Goal: Find specific page/section: Find specific page/section

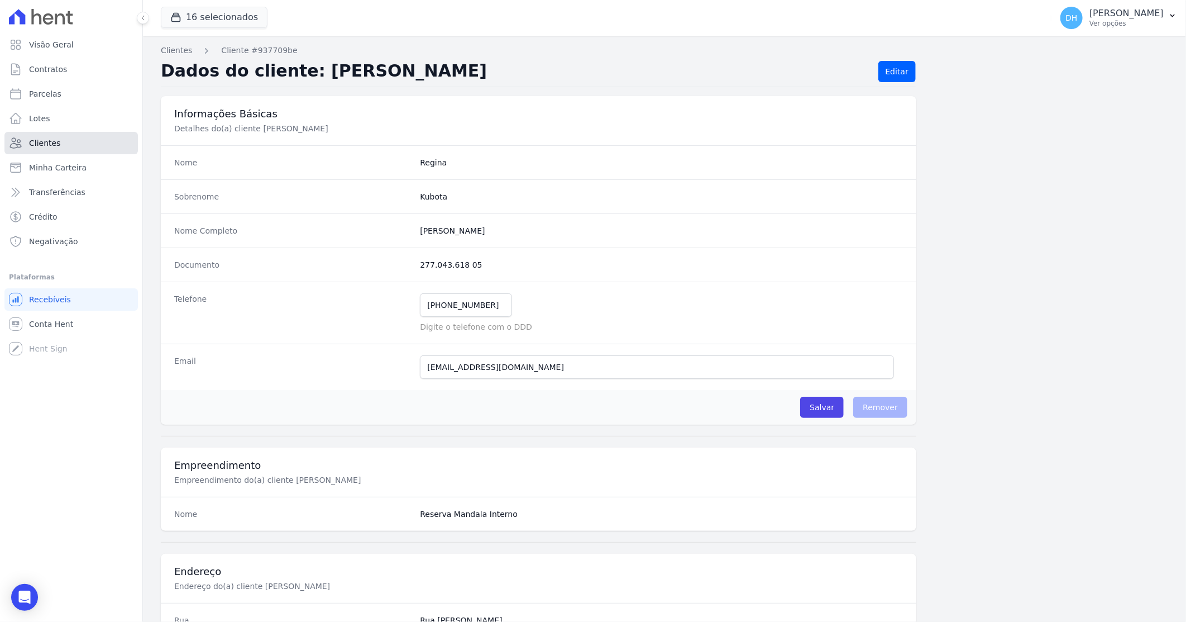
click at [50, 140] on span "Clientes" at bounding box center [44, 142] width 31 height 11
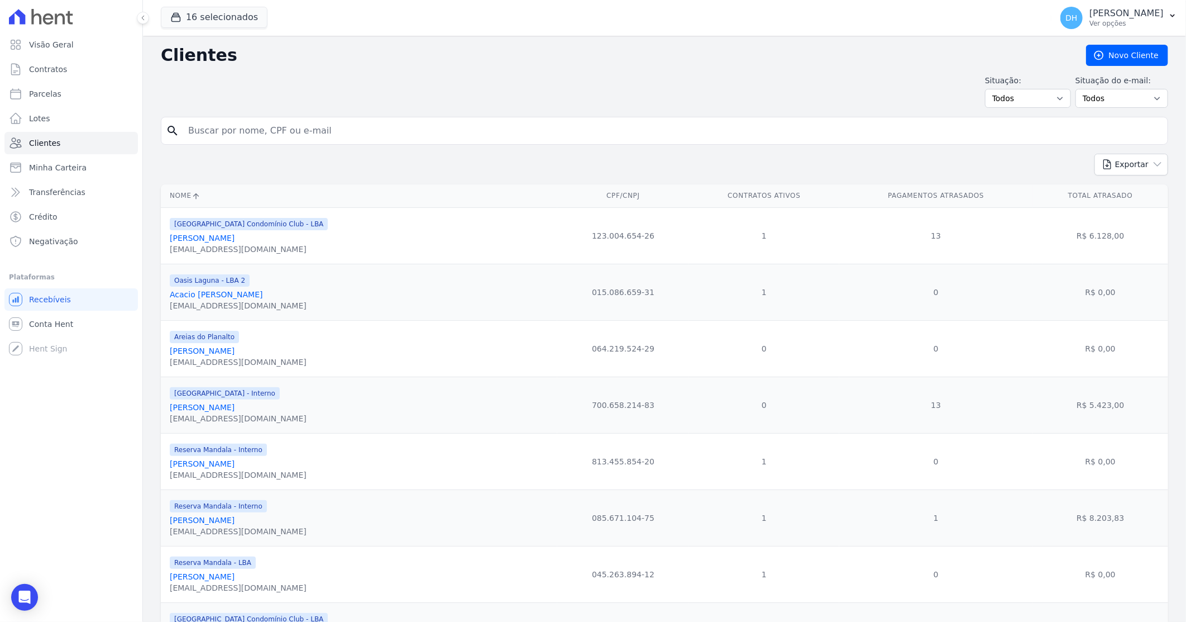
click at [206, 124] on input "search" at bounding box center [673, 131] width 982 height 22
type input "fabiano"
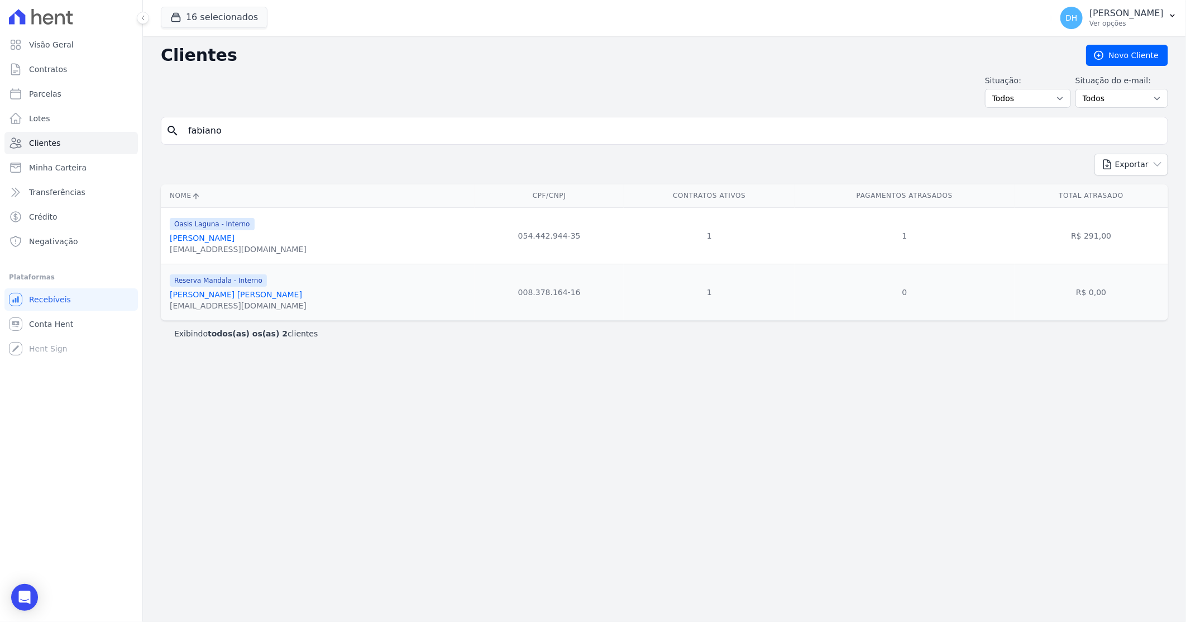
click at [204, 296] on link "[PERSON_NAME] [PERSON_NAME]" at bounding box center [236, 294] width 132 height 9
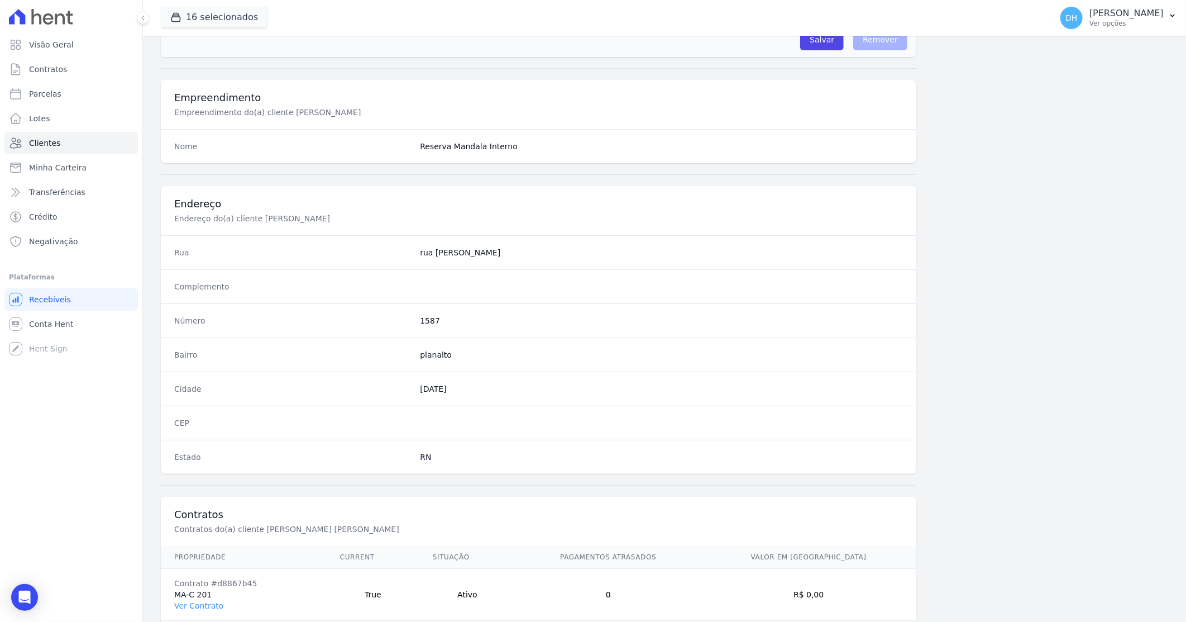
scroll to position [425, 0]
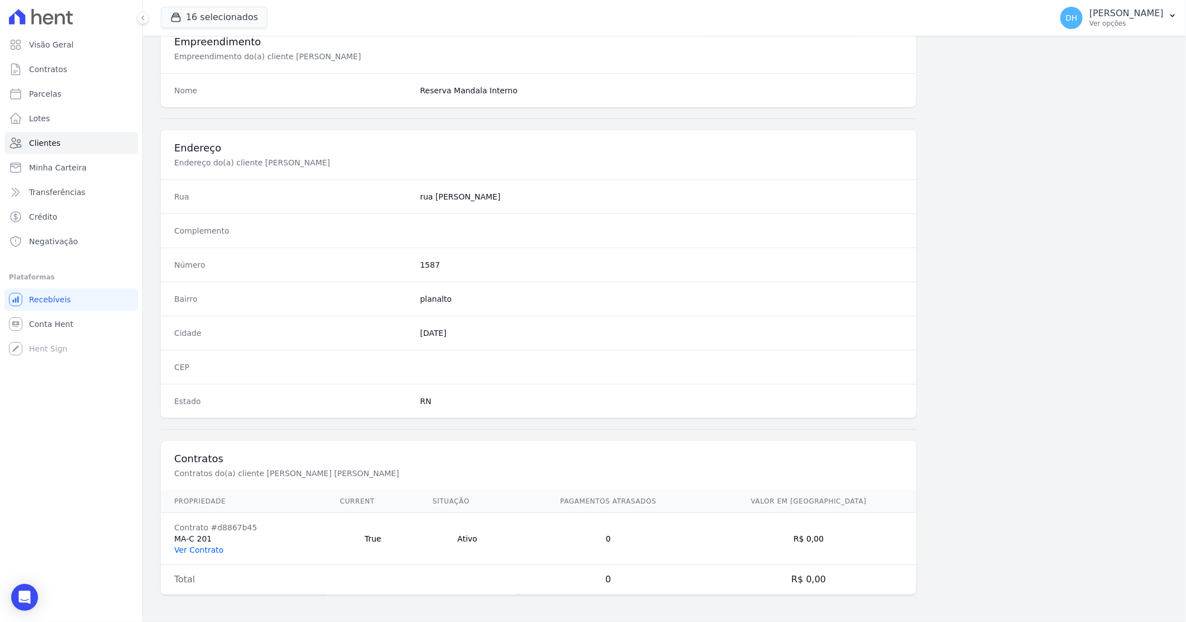
click at [205, 547] on link "Ver Contrato" at bounding box center [198, 549] width 49 height 9
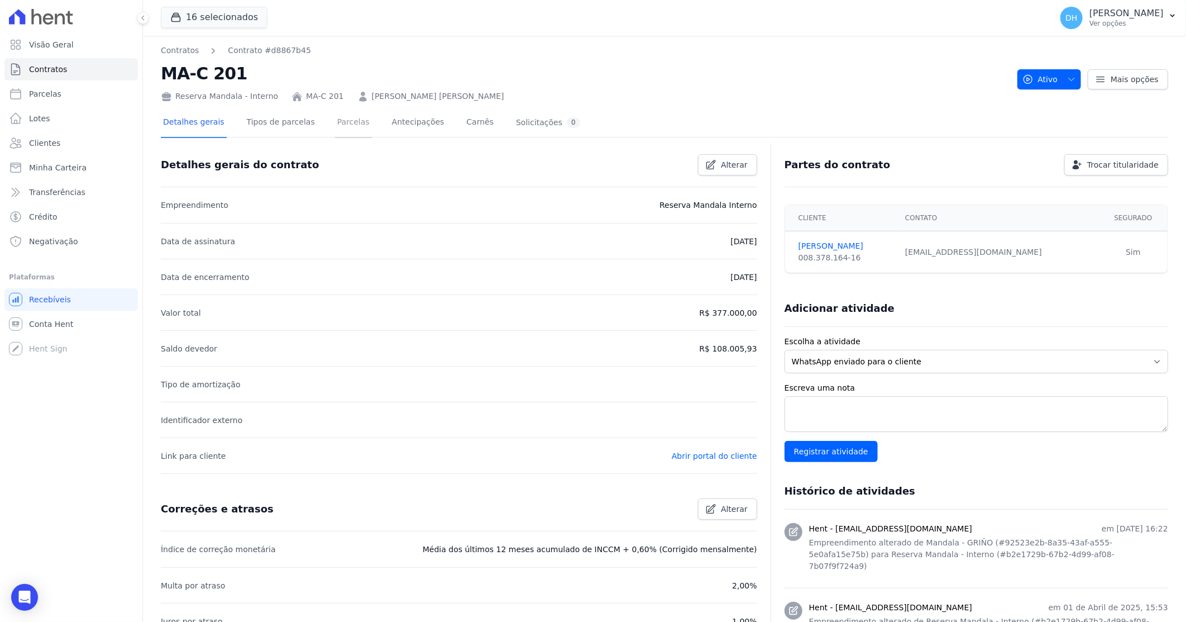
click at [335, 118] on link "Parcelas" at bounding box center [353, 123] width 37 height 30
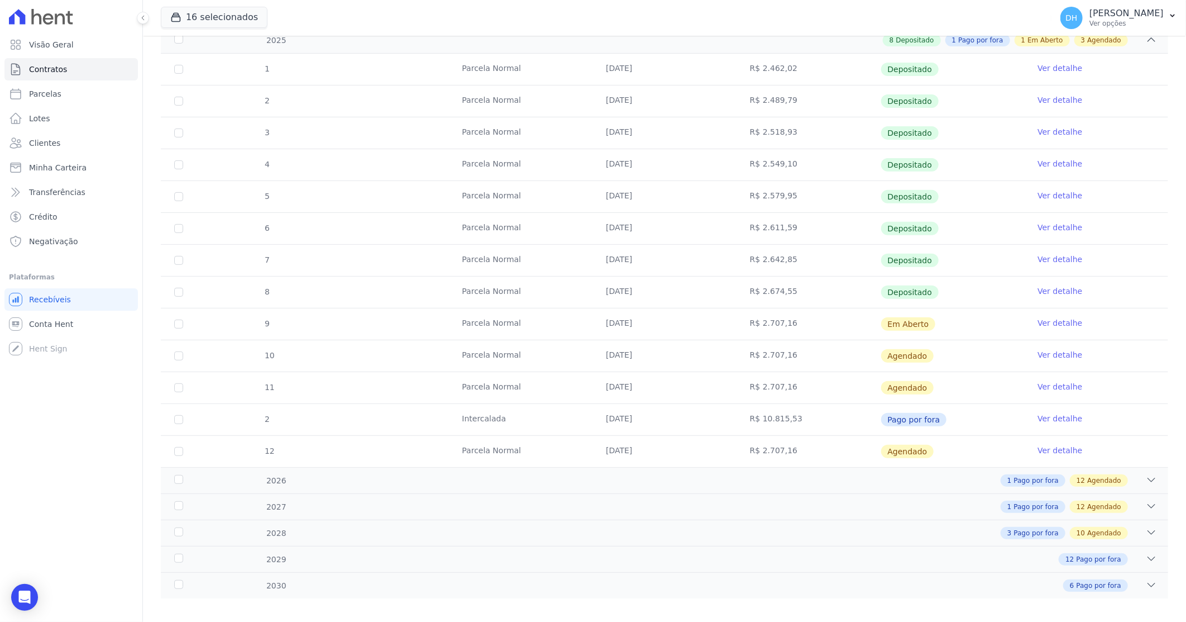
scroll to position [218, 0]
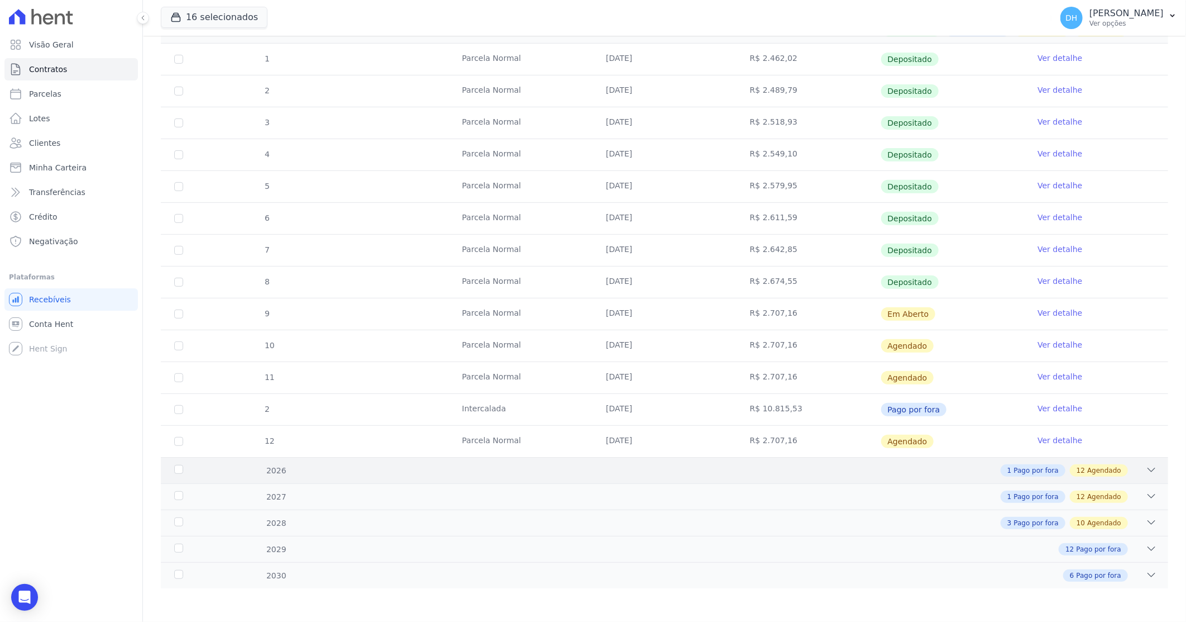
click at [590, 466] on div "1 Pago por fora 12 Agendado" at bounding box center [714, 470] width 886 height 12
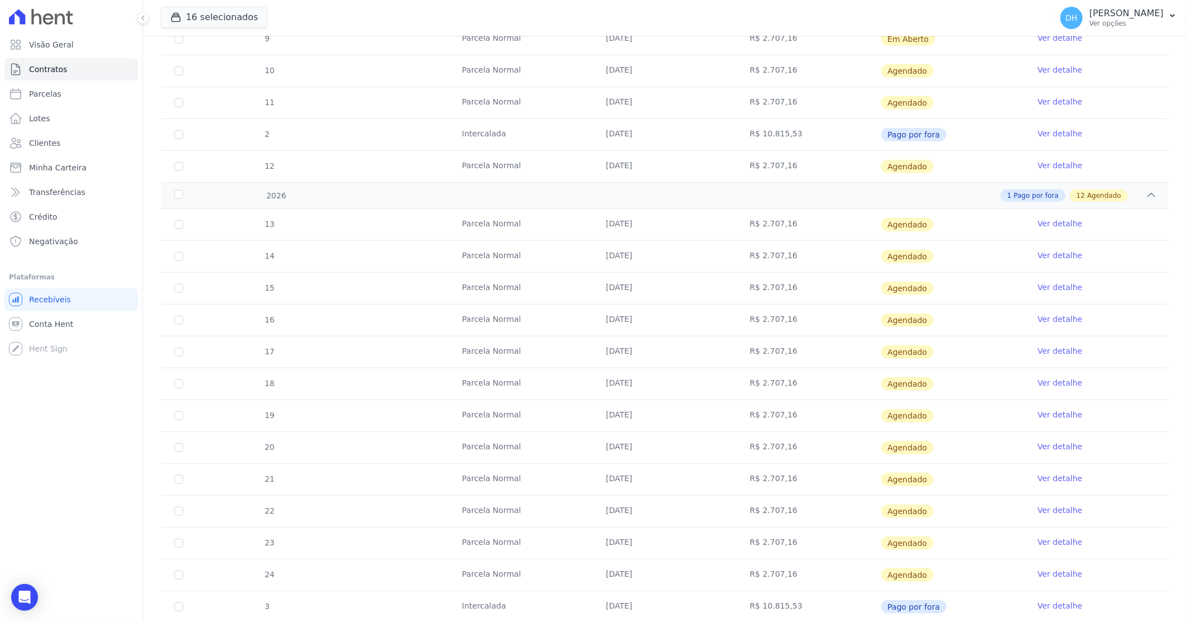
scroll to position [633, 0]
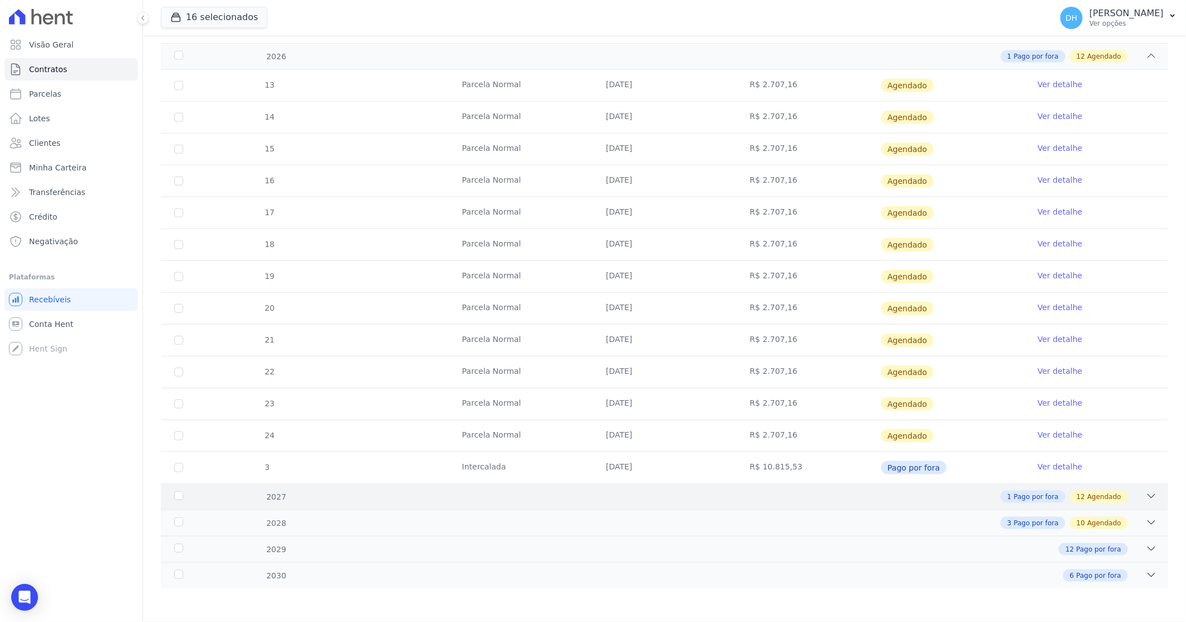
click at [586, 492] on div "1 Pago por fora 12 Agendado" at bounding box center [714, 496] width 886 height 12
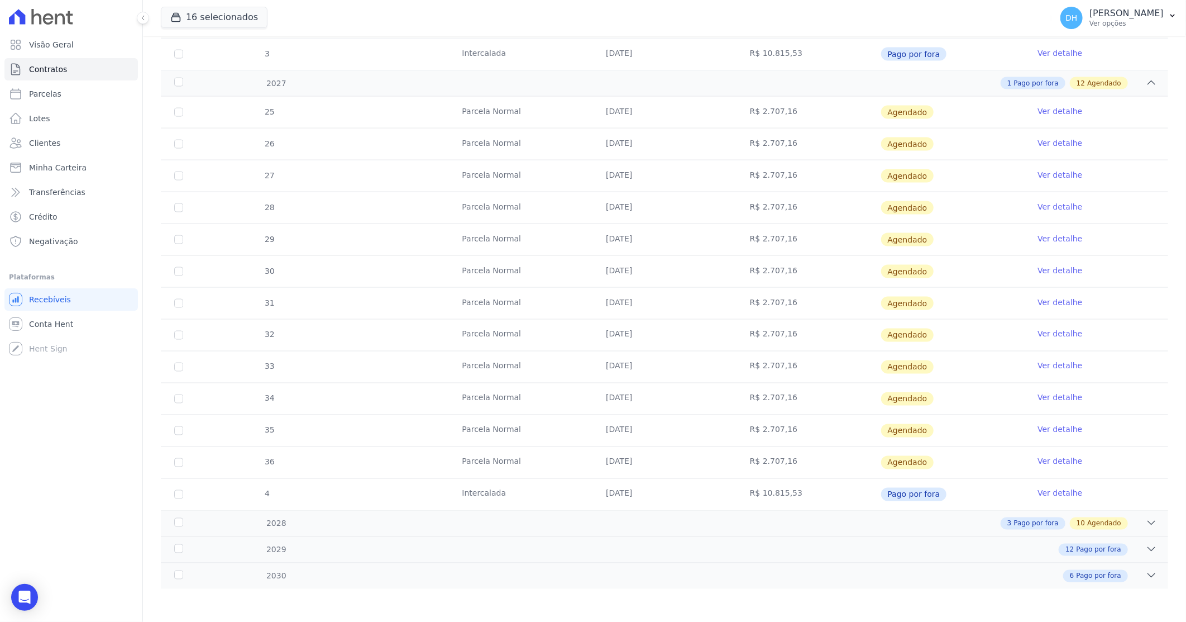
scroll to position [1047, 0]
click at [584, 536] on div "2029 12 Pago por fora" at bounding box center [665, 549] width 1008 height 26
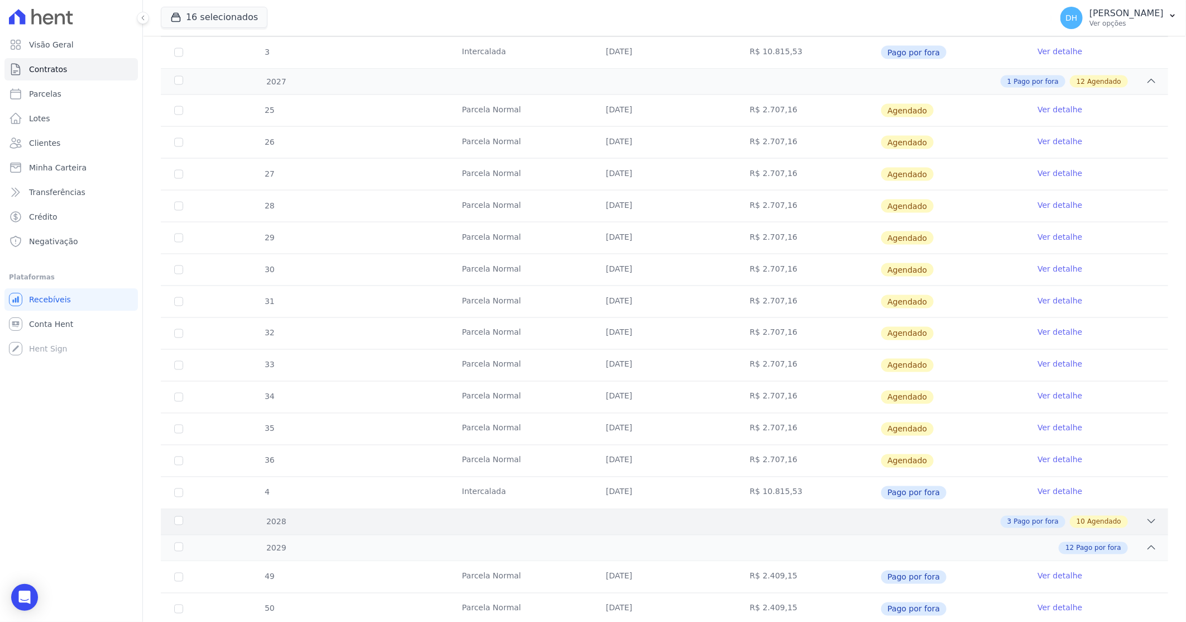
click at [585, 521] on div "3 Pago por fora 10 Agendado" at bounding box center [714, 522] width 886 height 12
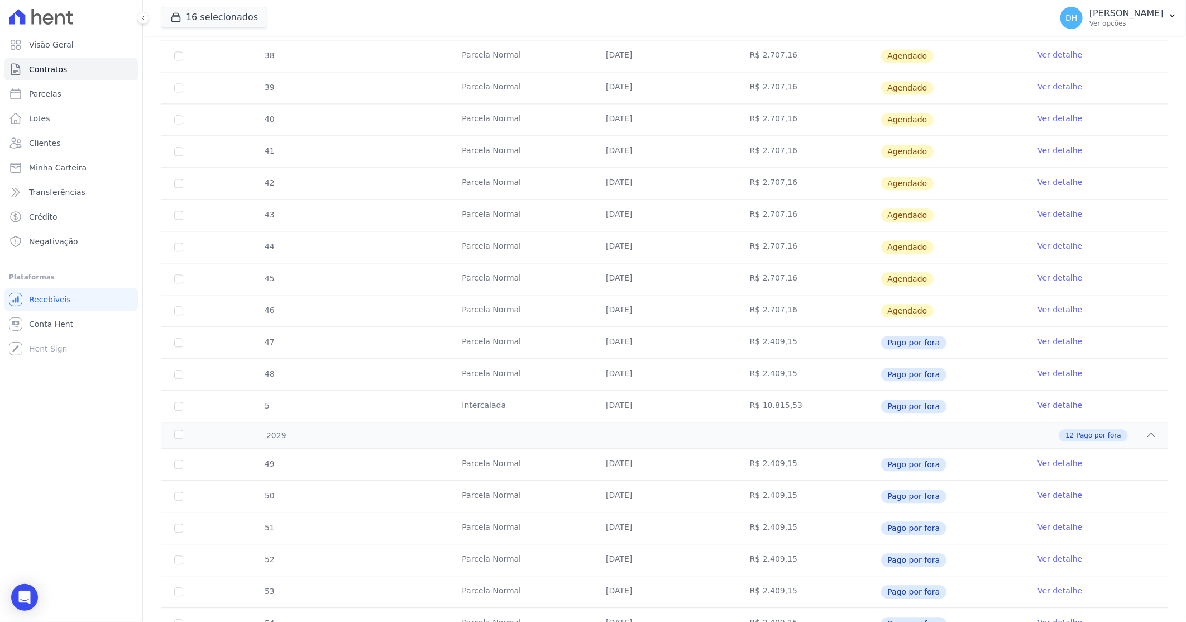
scroll to position [1606, 0]
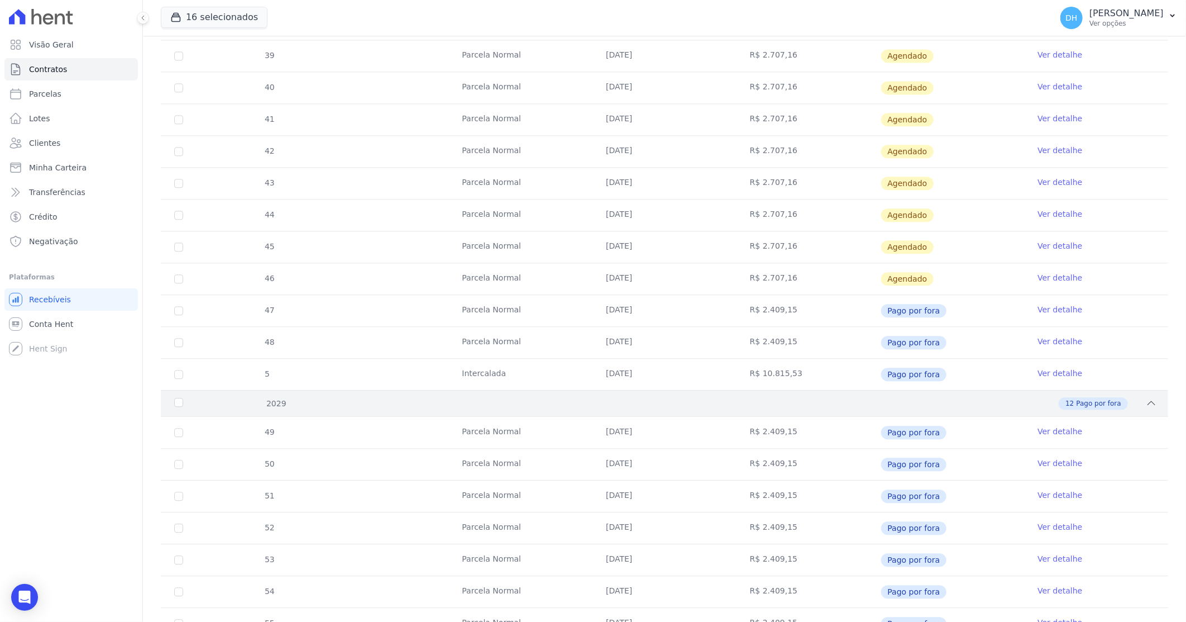
click at [612, 413] on div "2029 12 Pago por fora" at bounding box center [665, 403] width 1008 height 26
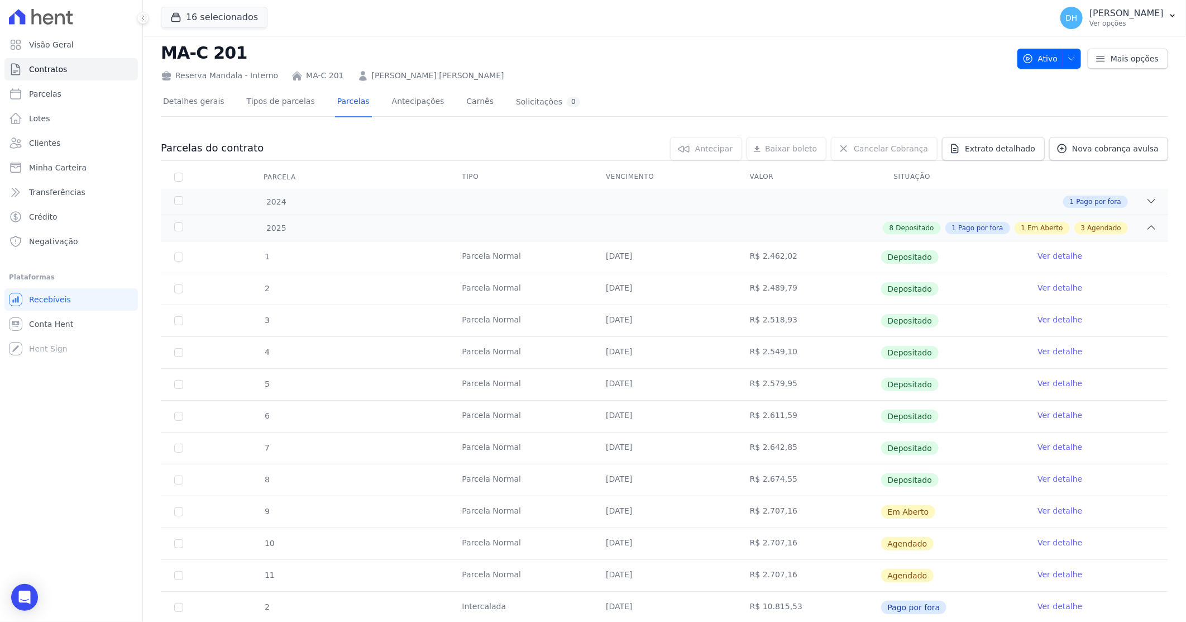
scroll to position [0, 0]
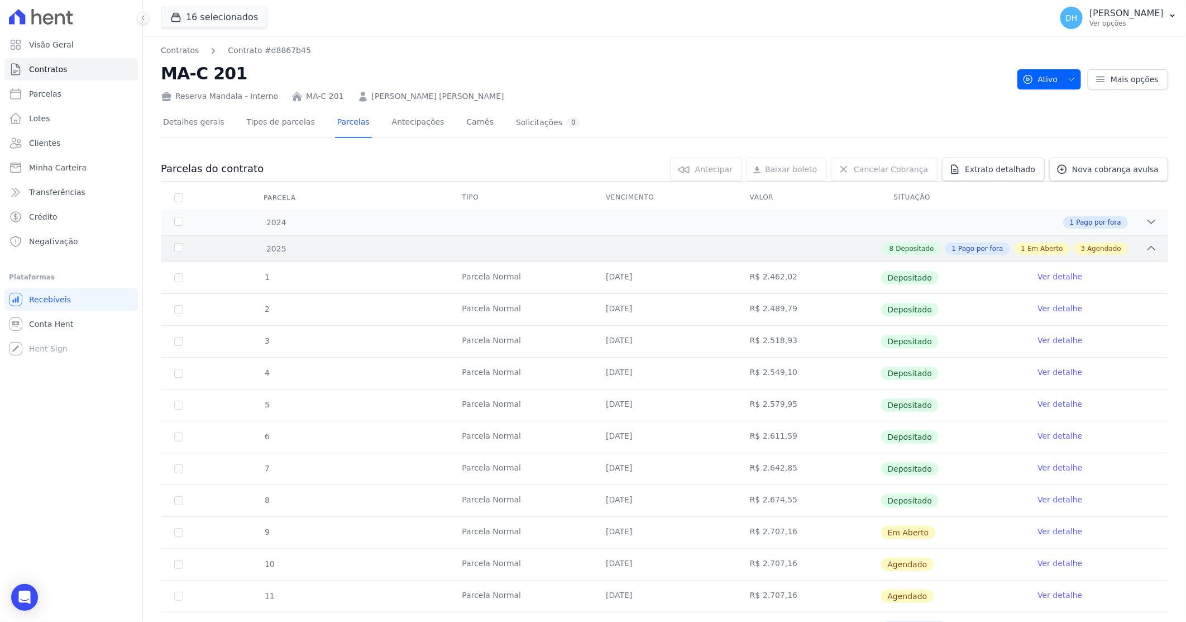
click at [623, 254] on div "2025 8 Depositado 1 Pago por fora 1 Em Aberto 3 Agendado" at bounding box center [665, 248] width 1008 height 26
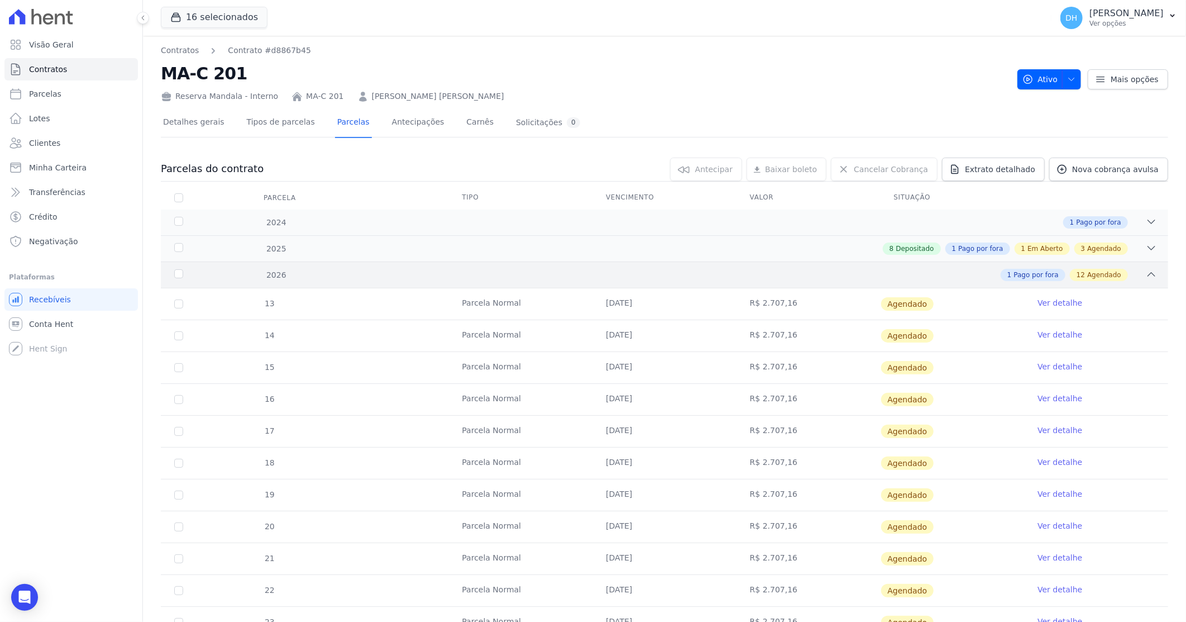
click at [624, 270] on div "1 Pago por fora 12 Agendado" at bounding box center [714, 275] width 886 height 12
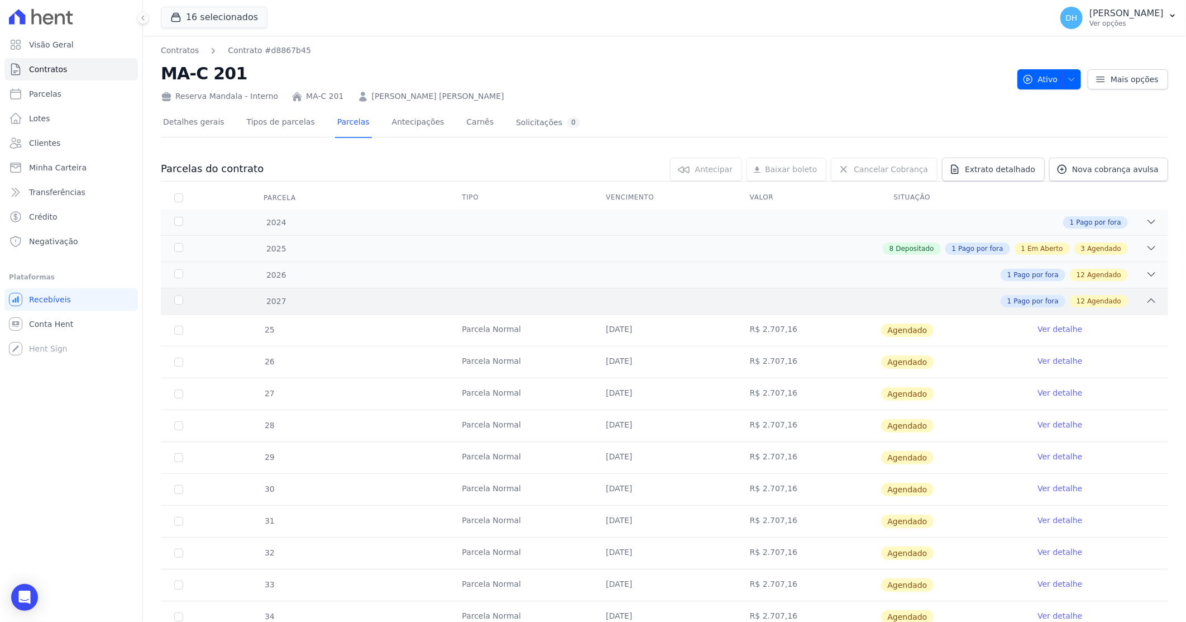
click at [635, 299] on div "1 Pago por fora 12 Agendado" at bounding box center [714, 301] width 886 height 12
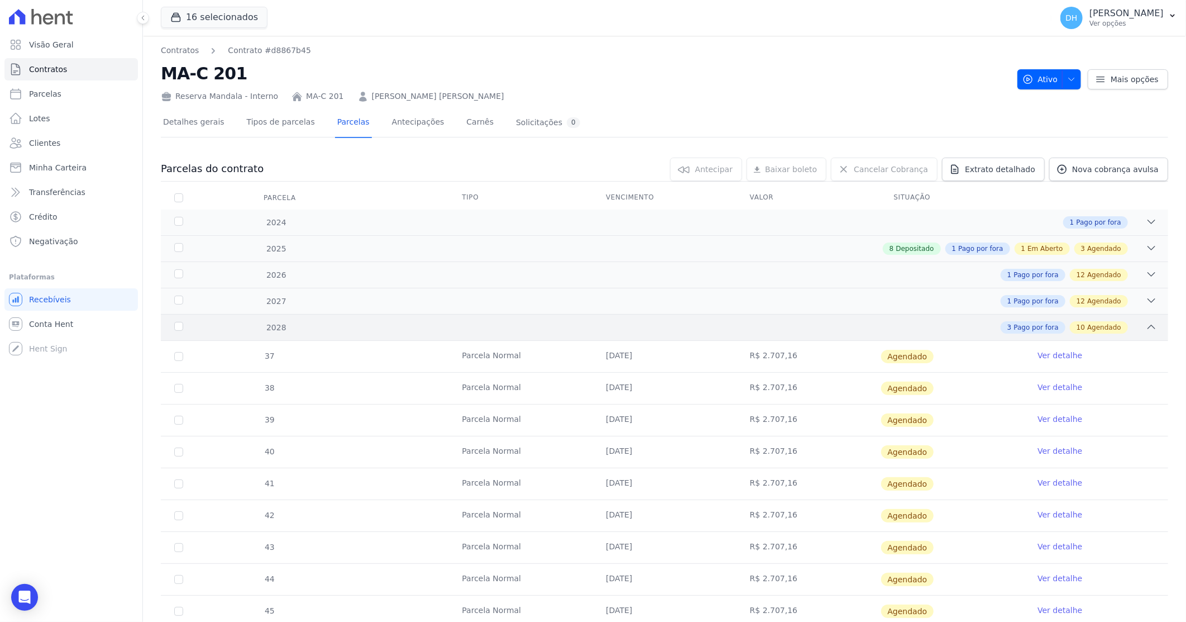
click at [641, 316] on div "2028 3 Pago por fora 10 Agendado" at bounding box center [665, 327] width 1008 height 26
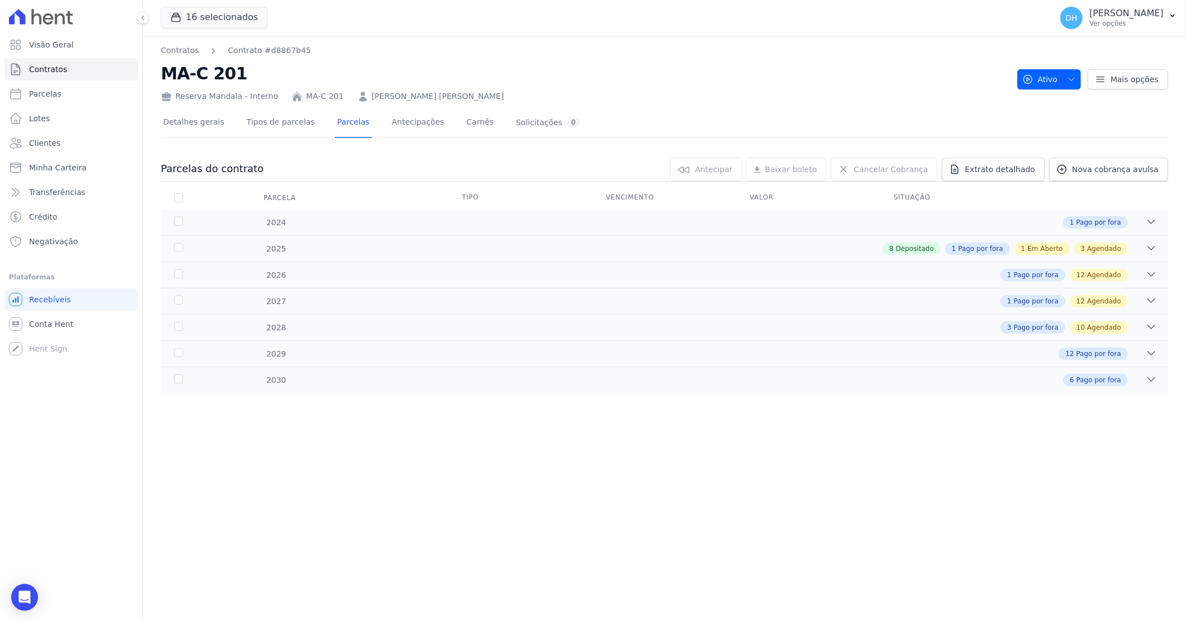
click at [441, 89] on div "Reserva Mandala - Interno MA-C 201 [PERSON_NAME] [PERSON_NAME]" at bounding box center [585, 94] width 848 height 16
click at [441, 96] on link "[PERSON_NAME] [PERSON_NAME]" at bounding box center [438, 96] width 132 height 12
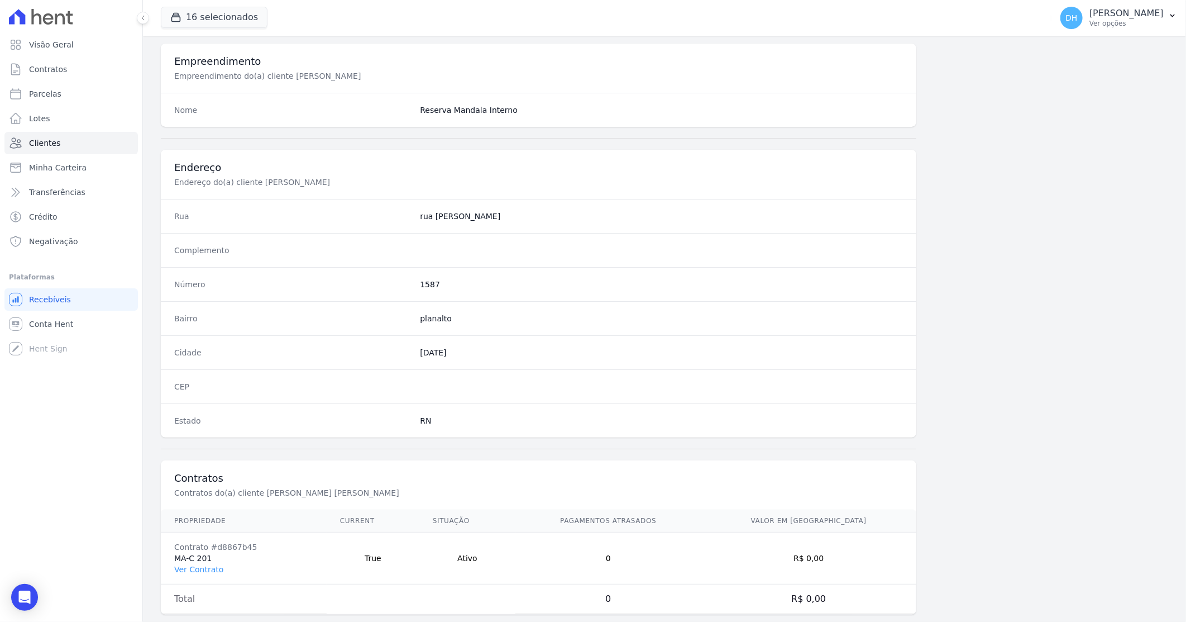
scroll to position [425, 0]
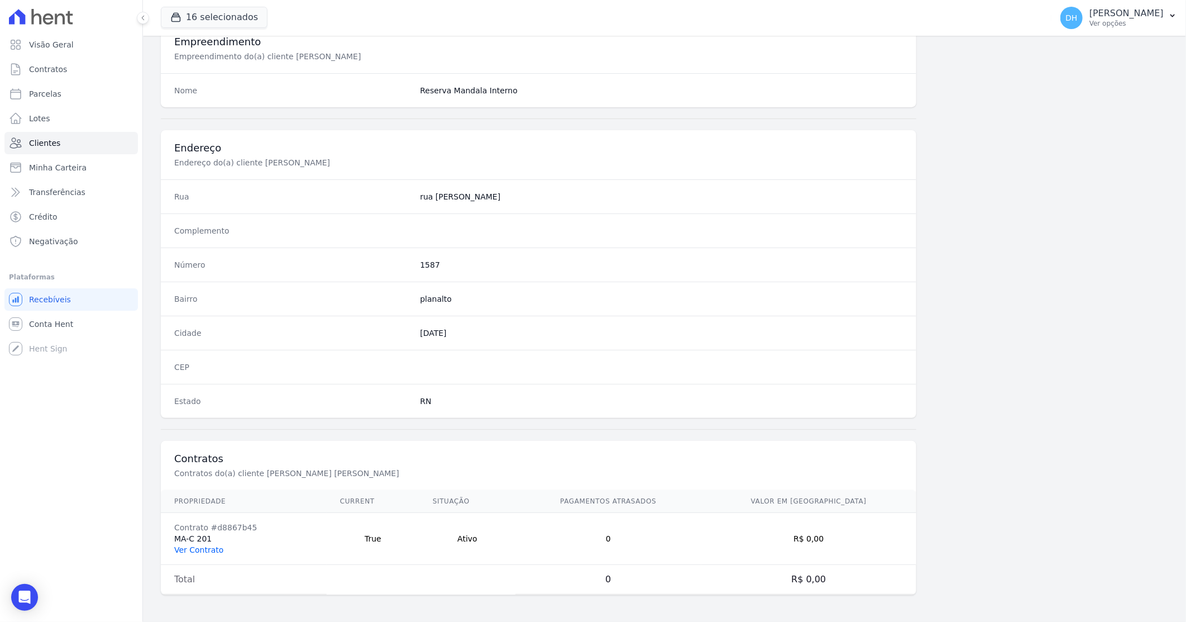
click at [207, 549] on link "Ver Contrato" at bounding box center [198, 549] width 49 height 9
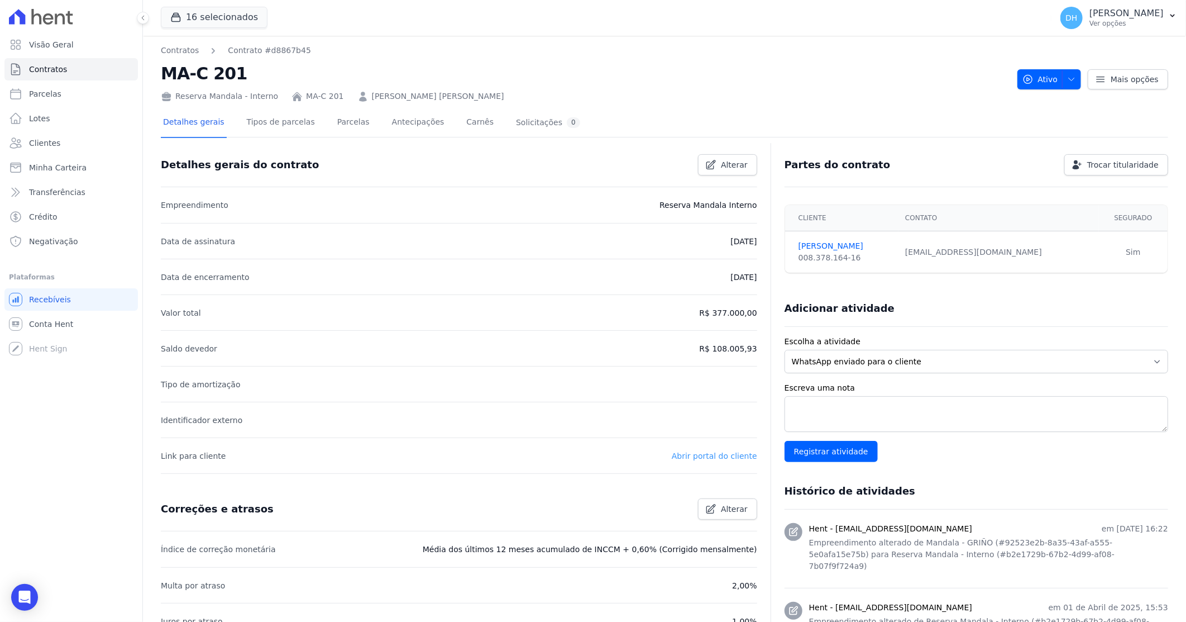
click at [710, 457] on link "Abrir portal do cliente" at bounding box center [714, 455] width 85 height 9
